Goal: Information Seeking & Learning: Learn about a topic

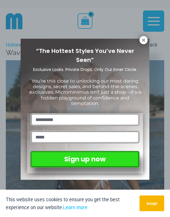
click at [148, 206] on button "Accept" at bounding box center [152, 203] width 25 height 16
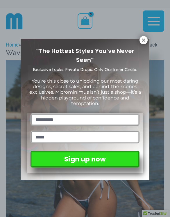
click at [145, 37] on button at bounding box center [144, 40] width 8 height 8
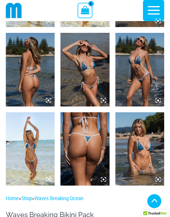
scroll to position [345, 0]
click at [145, 159] on img at bounding box center [139, 148] width 49 height 73
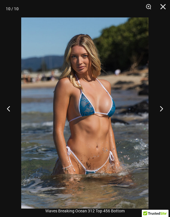
click at [13, 114] on button "Previous" at bounding box center [11, 108] width 22 height 29
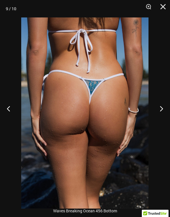
click at [12, 115] on button "Previous" at bounding box center [11, 108] width 22 height 29
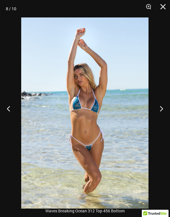
click at [14, 117] on button "Previous" at bounding box center [11, 108] width 22 height 29
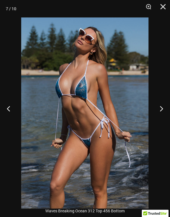
click at [18, 115] on button "Previous" at bounding box center [11, 108] width 22 height 29
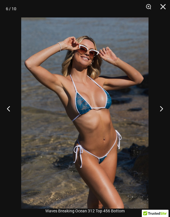
click at [17, 112] on button "Previous" at bounding box center [11, 108] width 22 height 29
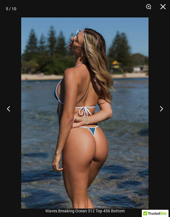
click at [12, 114] on button "Previous" at bounding box center [11, 108] width 22 height 29
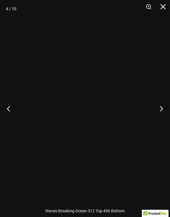
click at [10, 111] on button "Previous" at bounding box center [11, 108] width 22 height 29
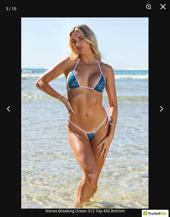
click at [40, 139] on img at bounding box center [84, 112] width 127 height 191
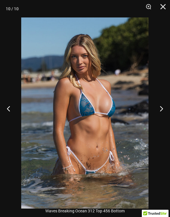
click at [164, 4] on button "Close" at bounding box center [161, 8] width 15 height 17
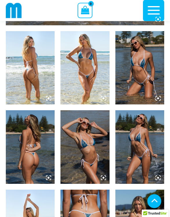
scroll to position [262, 0]
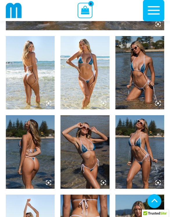
click at [28, 2] on div at bounding box center [39, 10] width 66 height 21
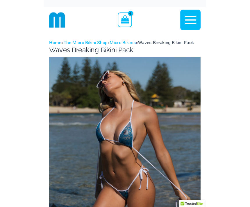
scroll to position [0, 0]
